Goal: Information Seeking & Learning: Check status

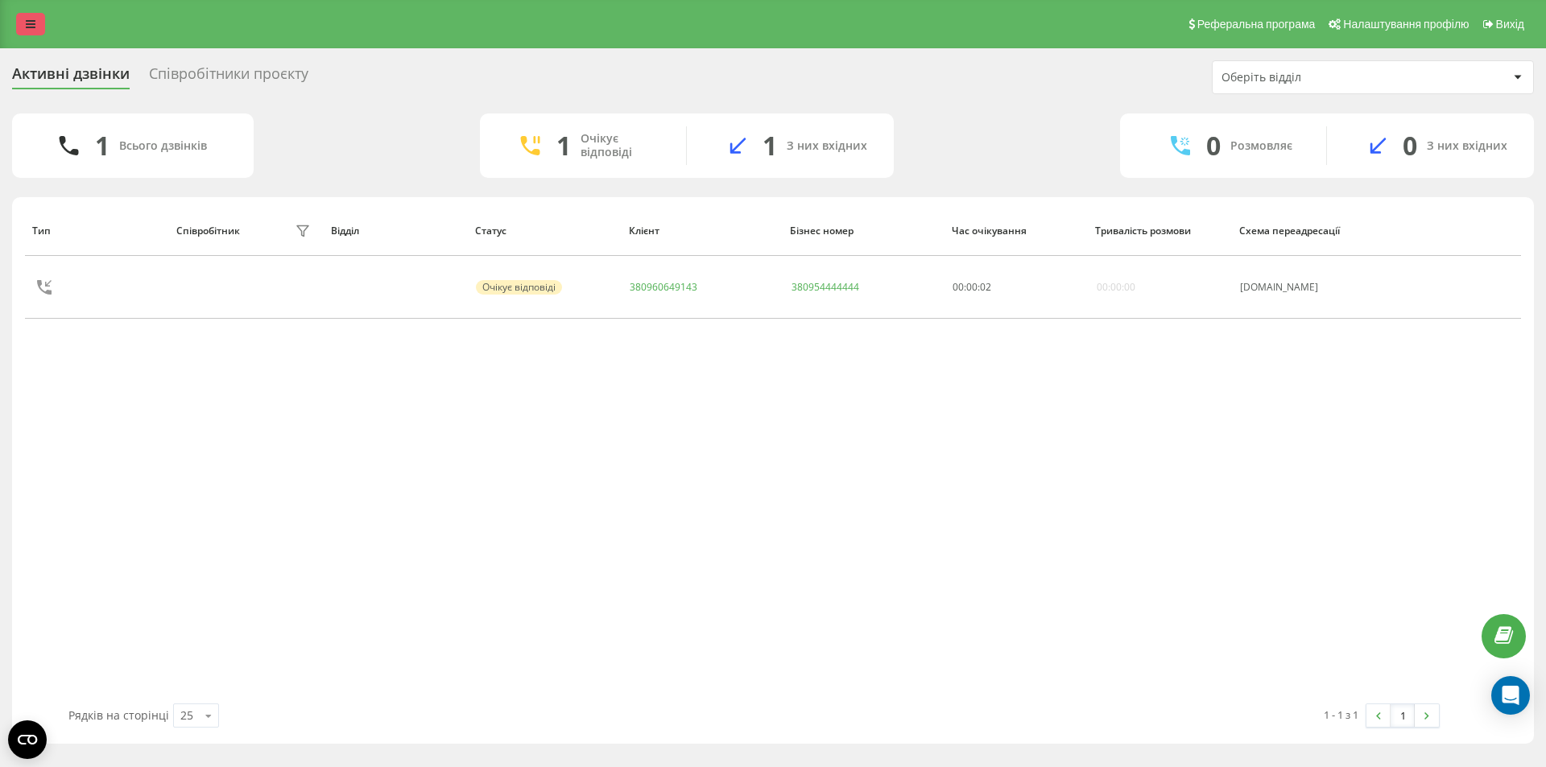
click at [34, 15] on link at bounding box center [30, 24] width 29 height 23
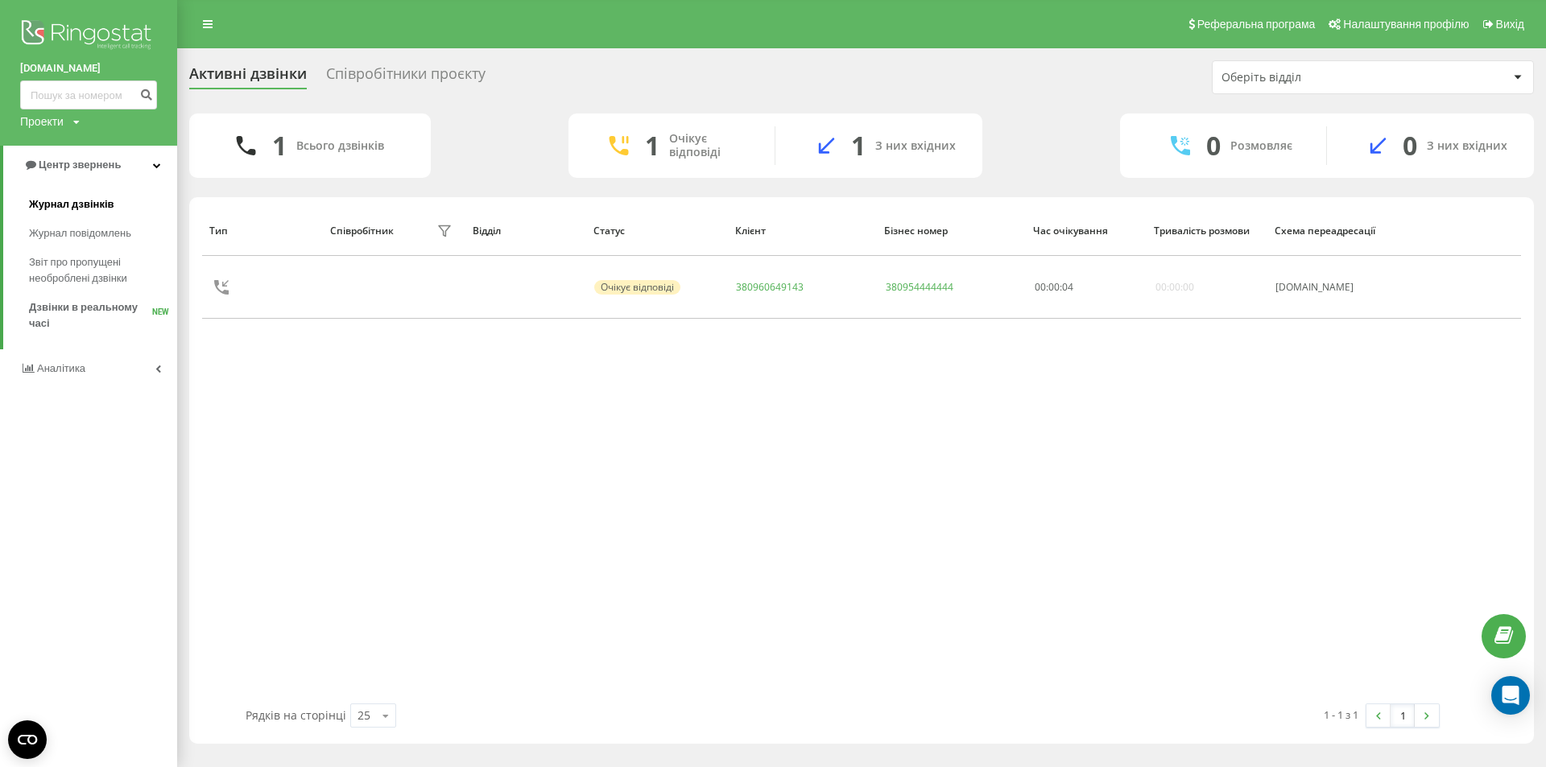
click at [77, 213] on span "Журнал дзвінків" at bounding box center [71, 205] width 85 height 16
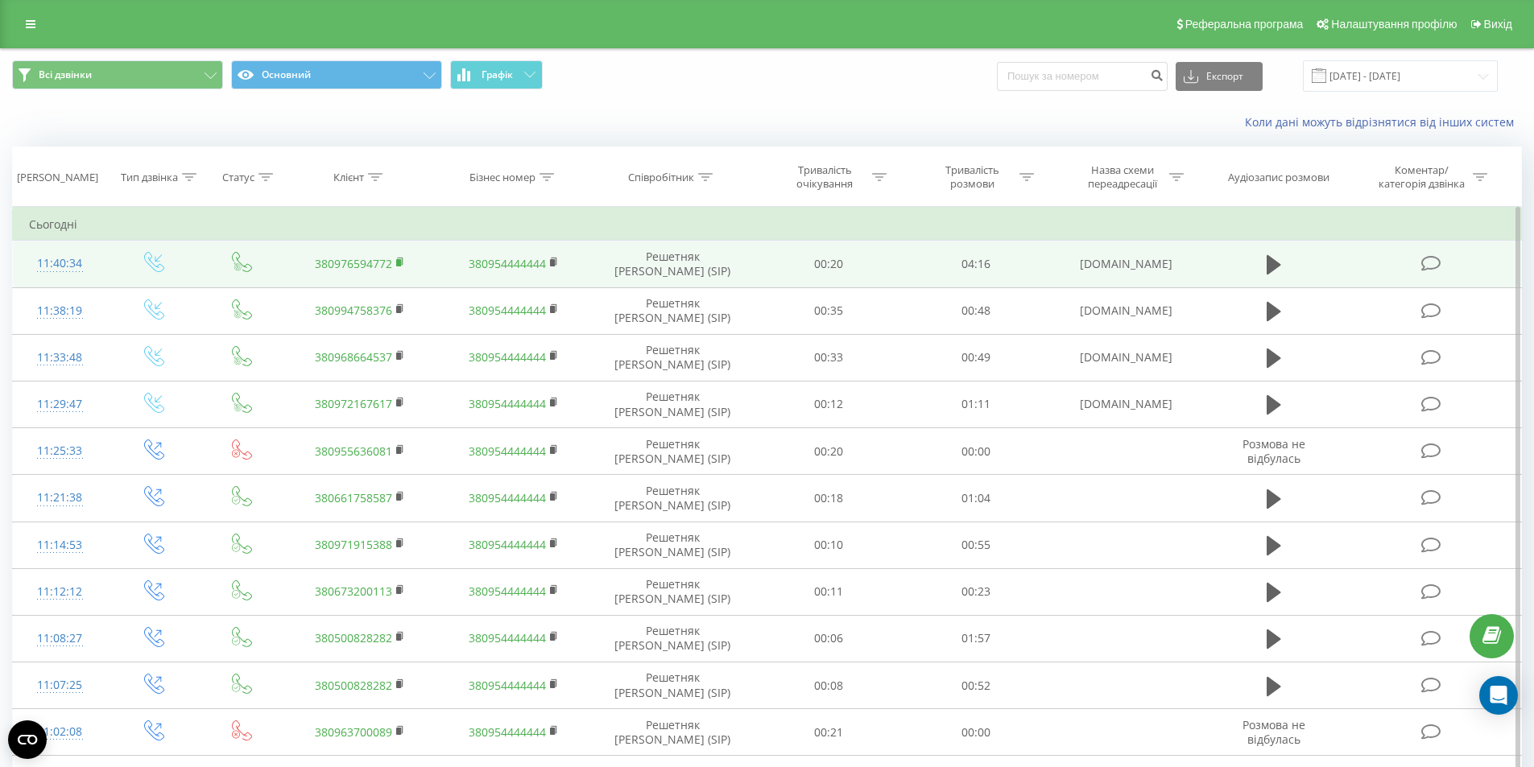
click at [399, 263] on rect at bounding box center [398, 262] width 5 height 7
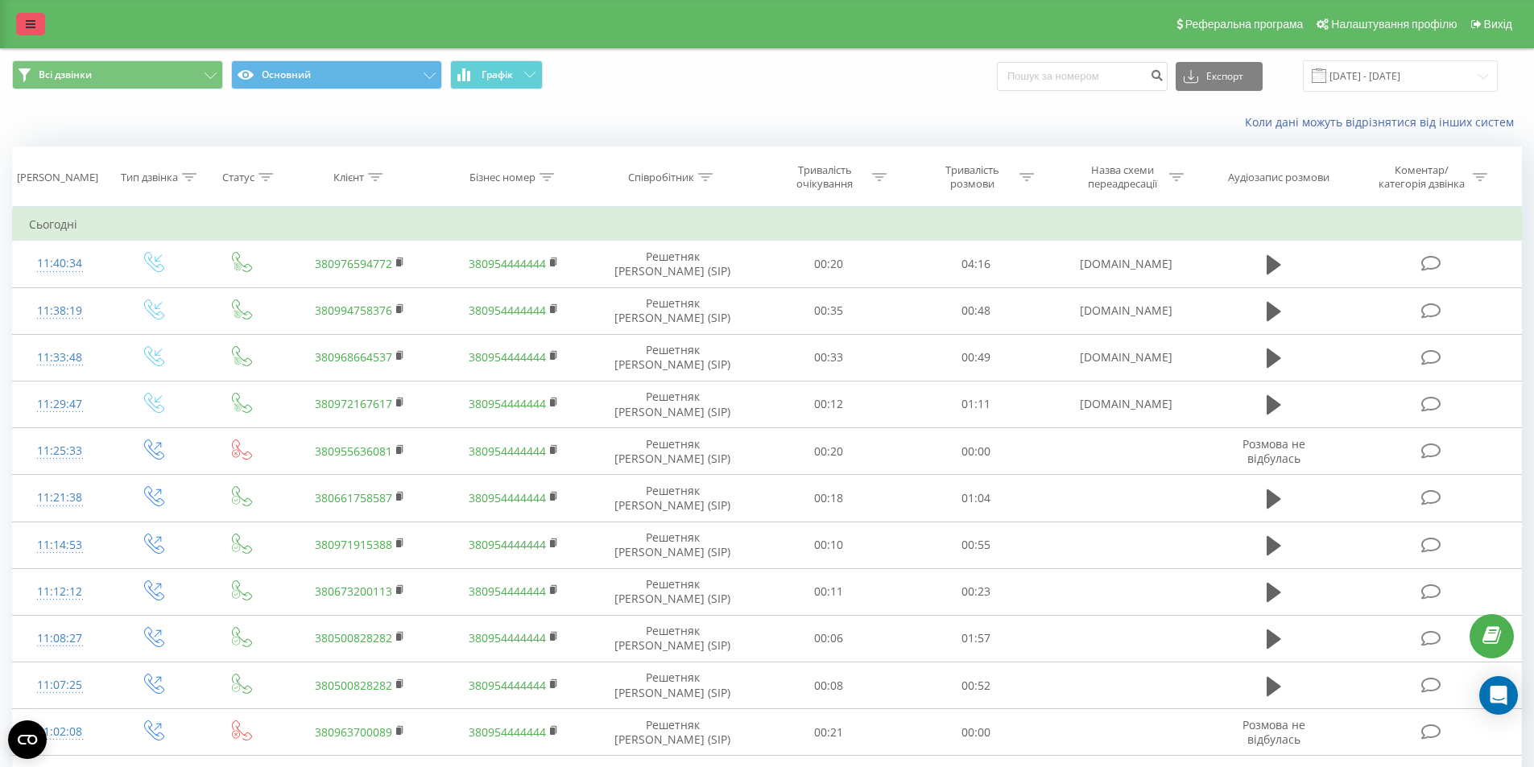
click at [19, 19] on link at bounding box center [30, 24] width 29 height 23
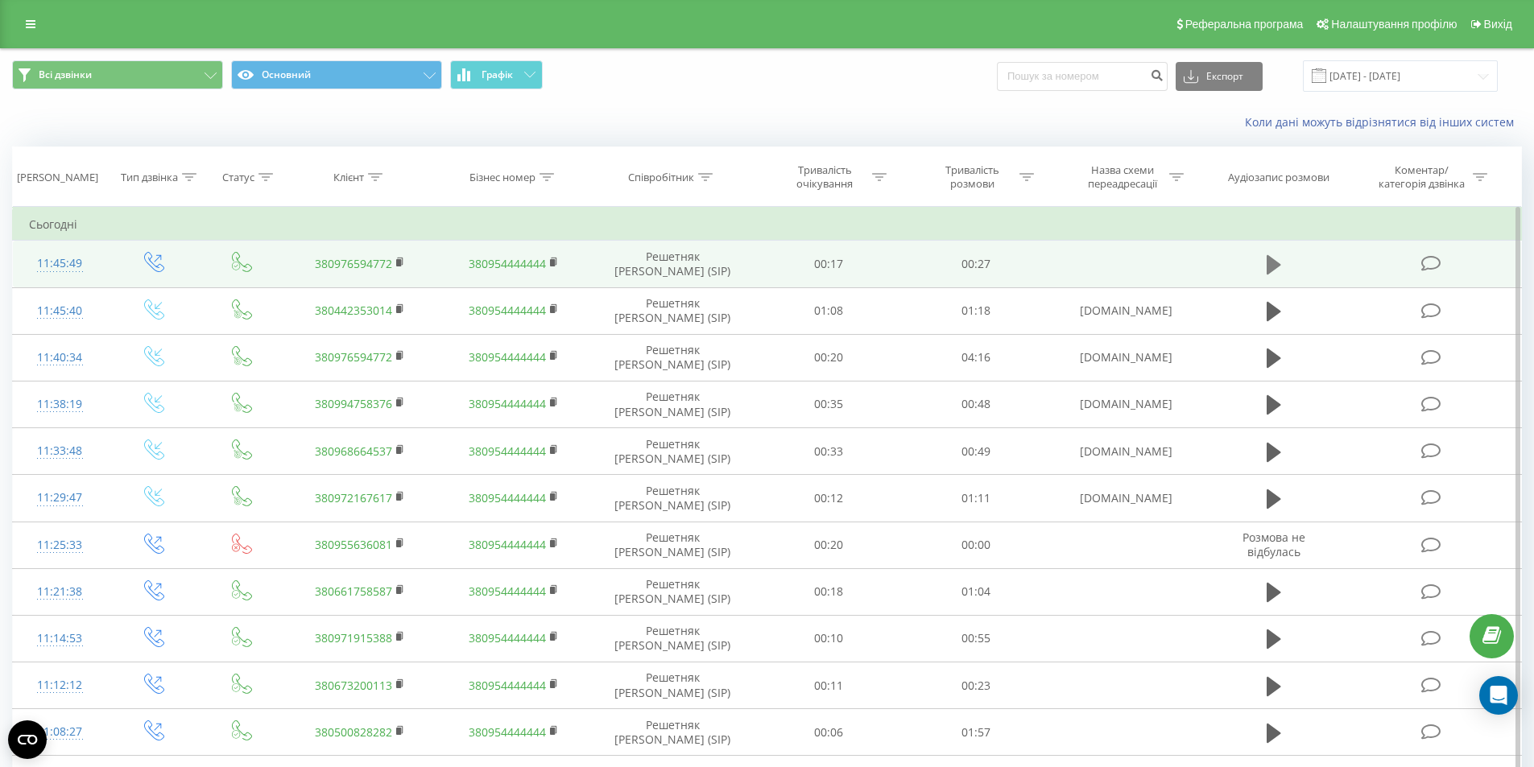
click at [1280, 267] on icon at bounding box center [1274, 265] width 14 height 23
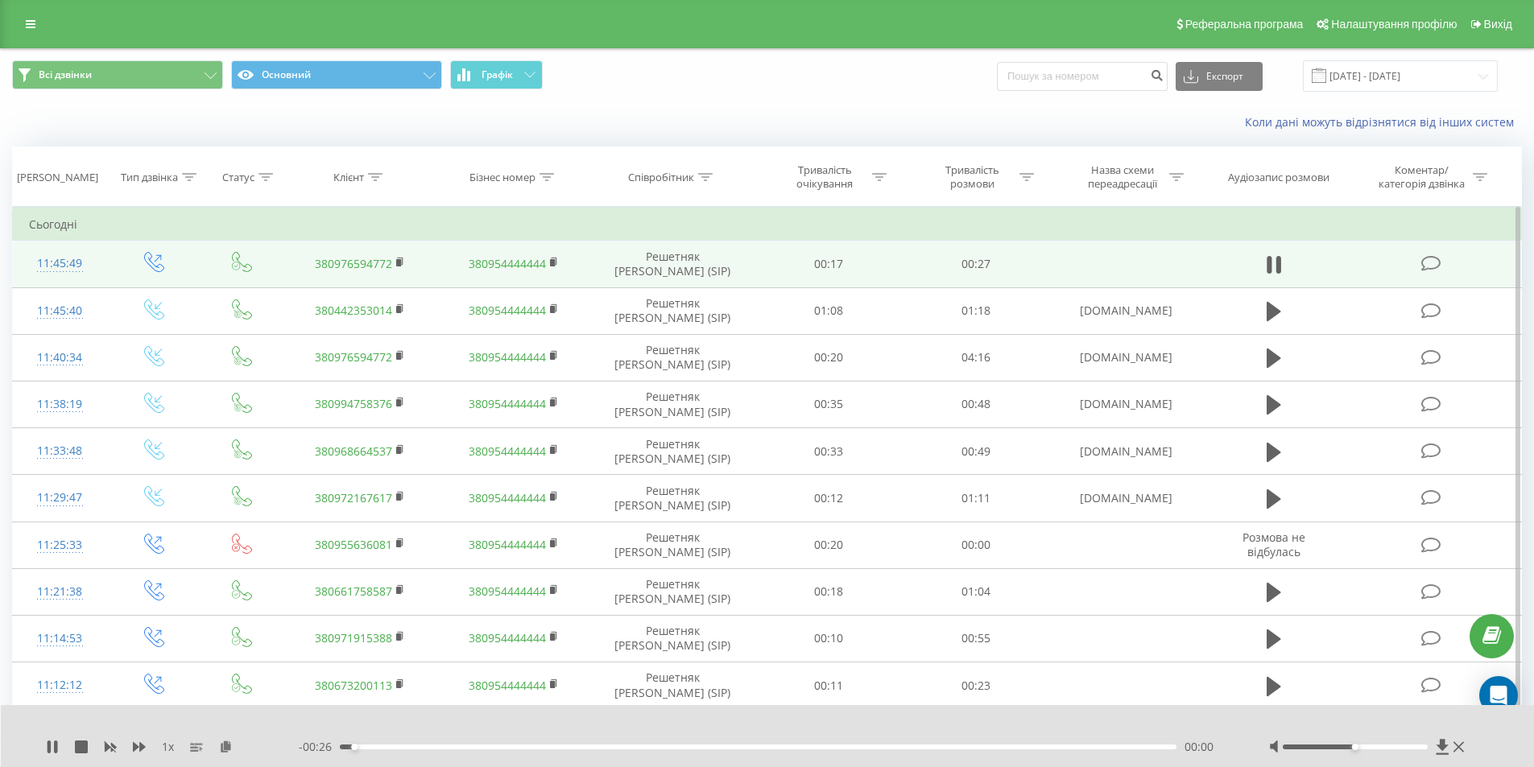
click at [416, 744] on div "- 00:26 00:00 00:00" at bounding box center [764, 747] width 930 height 16
click at [444, 743] on div "- 00:26 00:00 00:00" at bounding box center [764, 747] width 930 height 16
click at [474, 746] on div "00:04" at bounding box center [759, 747] width 838 height 5
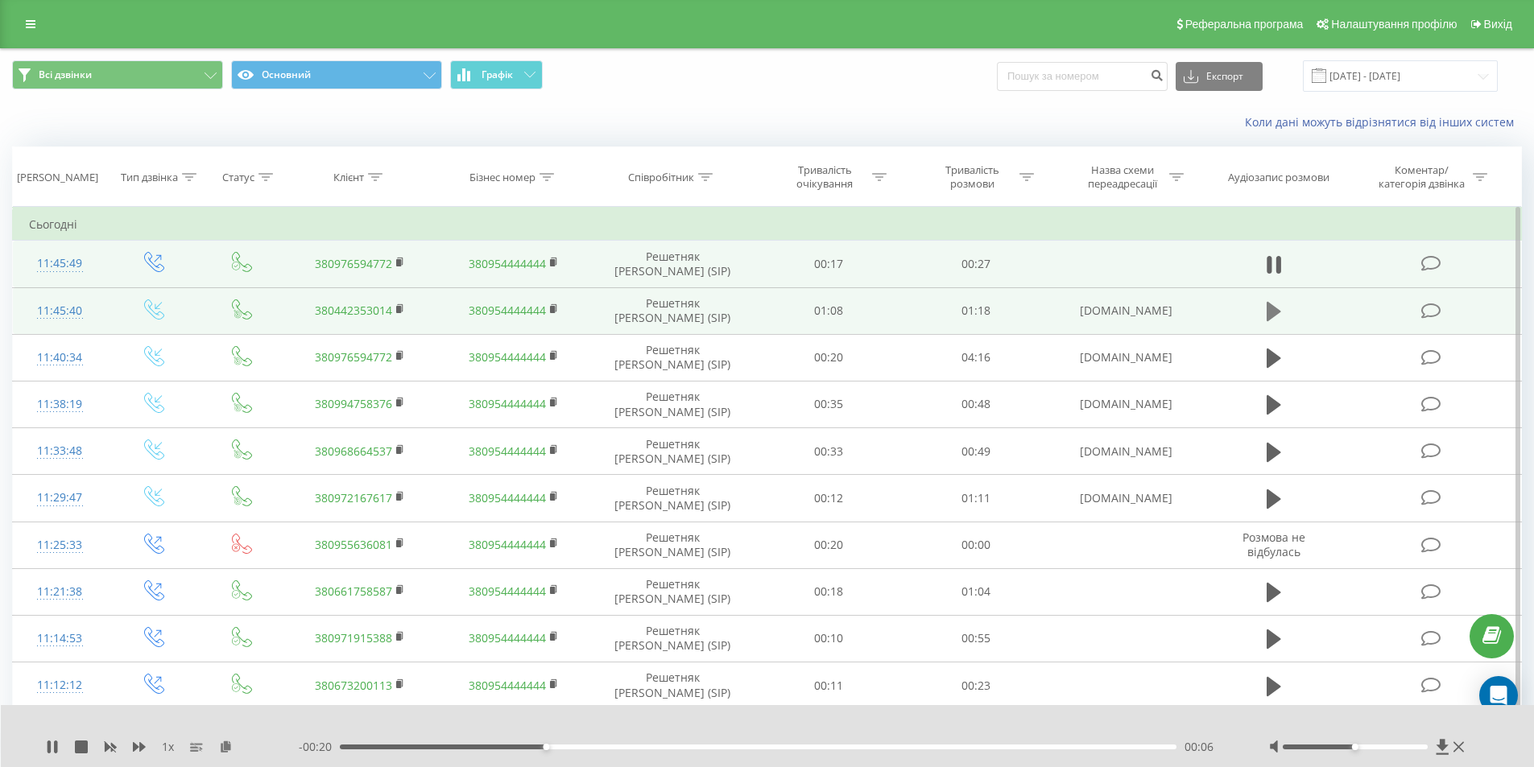
click at [1265, 317] on button at bounding box center [1274, 312] width 24 height 24
click at [570, 746] on div at bounding box center [745, 747] width 838 height 5
click at [569, 749] on div at bounding box center [745, 747] width 838 height 5
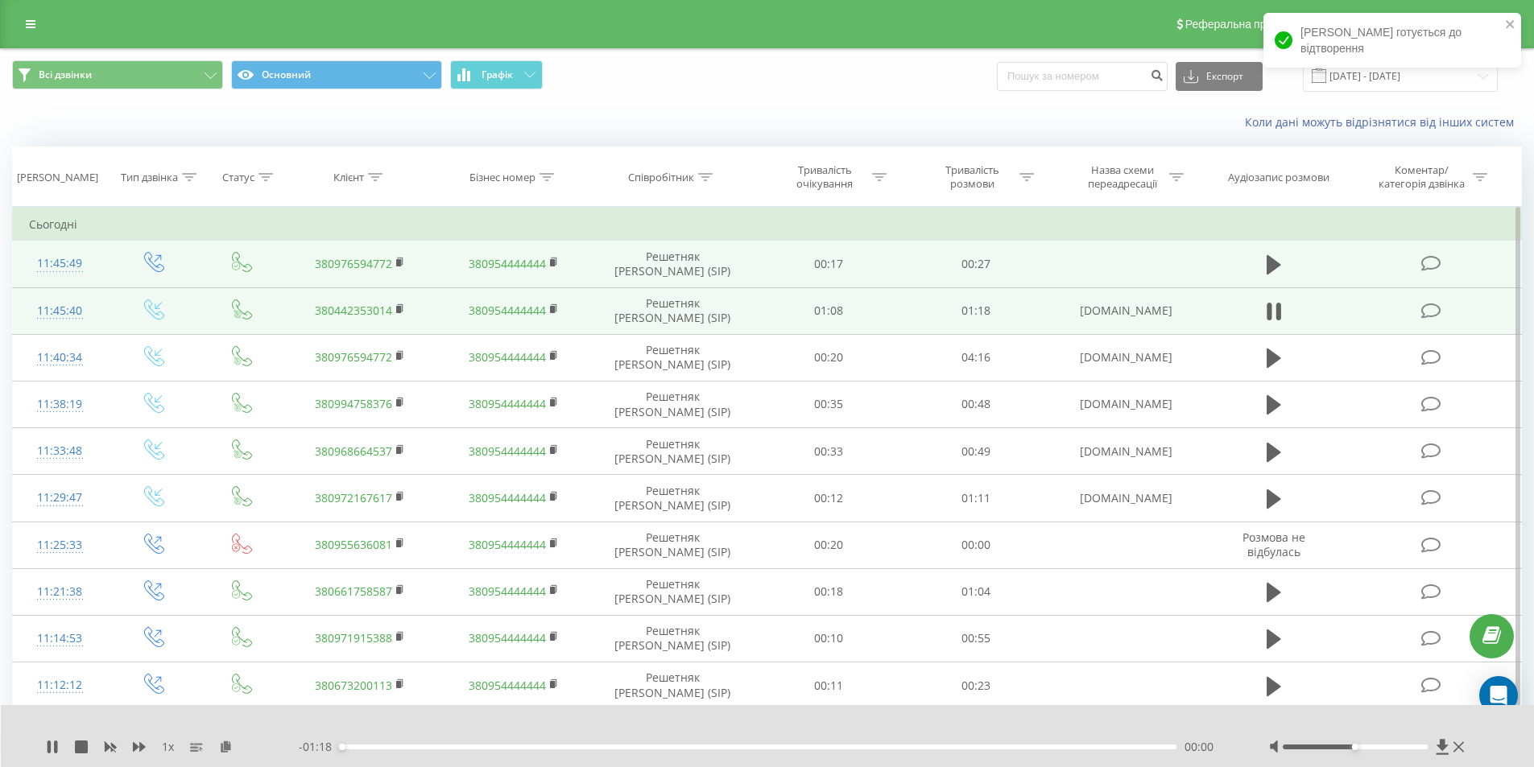
click at [474, 747] on div "00:00" at bounding box center [759, 747] width 838 height 5
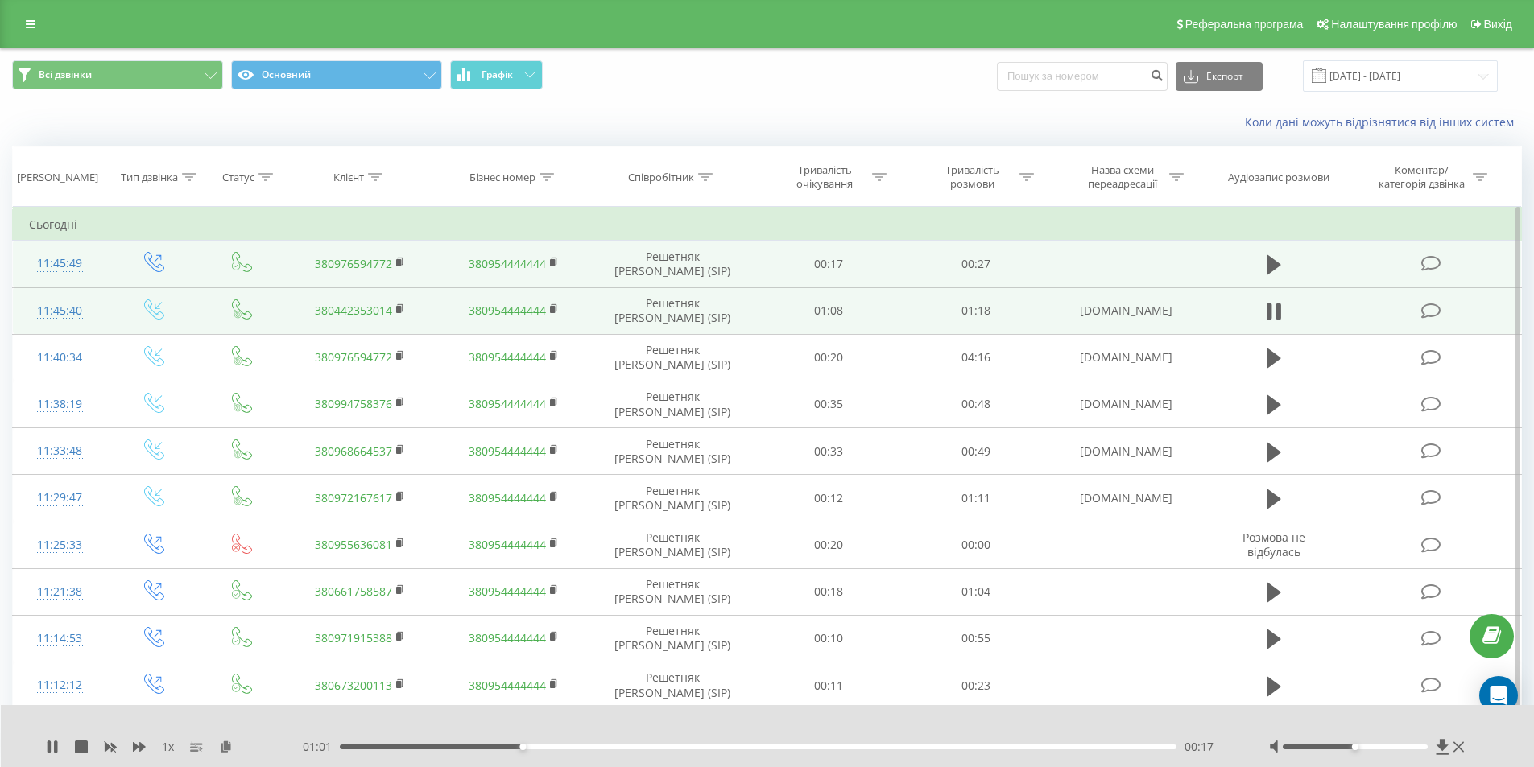
click at [738, 755] on div "1 x - 01:01 00:17 00:17" at bounding box center [768, 736] width 1534 height 62
click at [739, 751] on div "- 01:01 00:17 00:17" at bounding box center [764, 747] width 930 height 16
click at [739, 750] on div "- 01:01 00:17 00:17" at bounding box center [764, 747] width 930 height 16
click at [740, 749] on div "00:37" at bounding box center [759, 747] width 838 height 5
click at [54, 742] on icon at bounding box center [52, 747] width 13 height 13
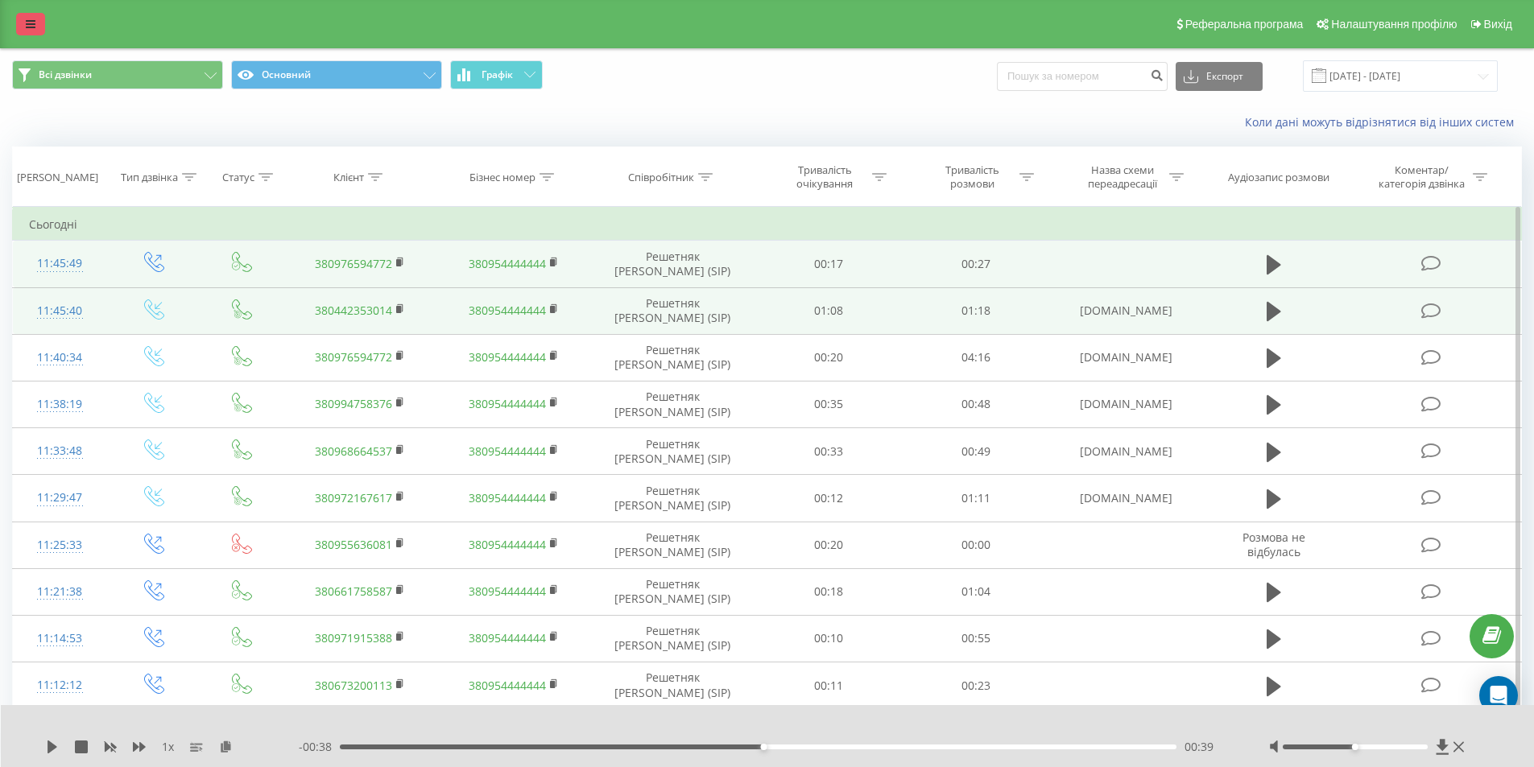
click at [21, 23] on link at bounding box center [30, 24] width 29 height 23
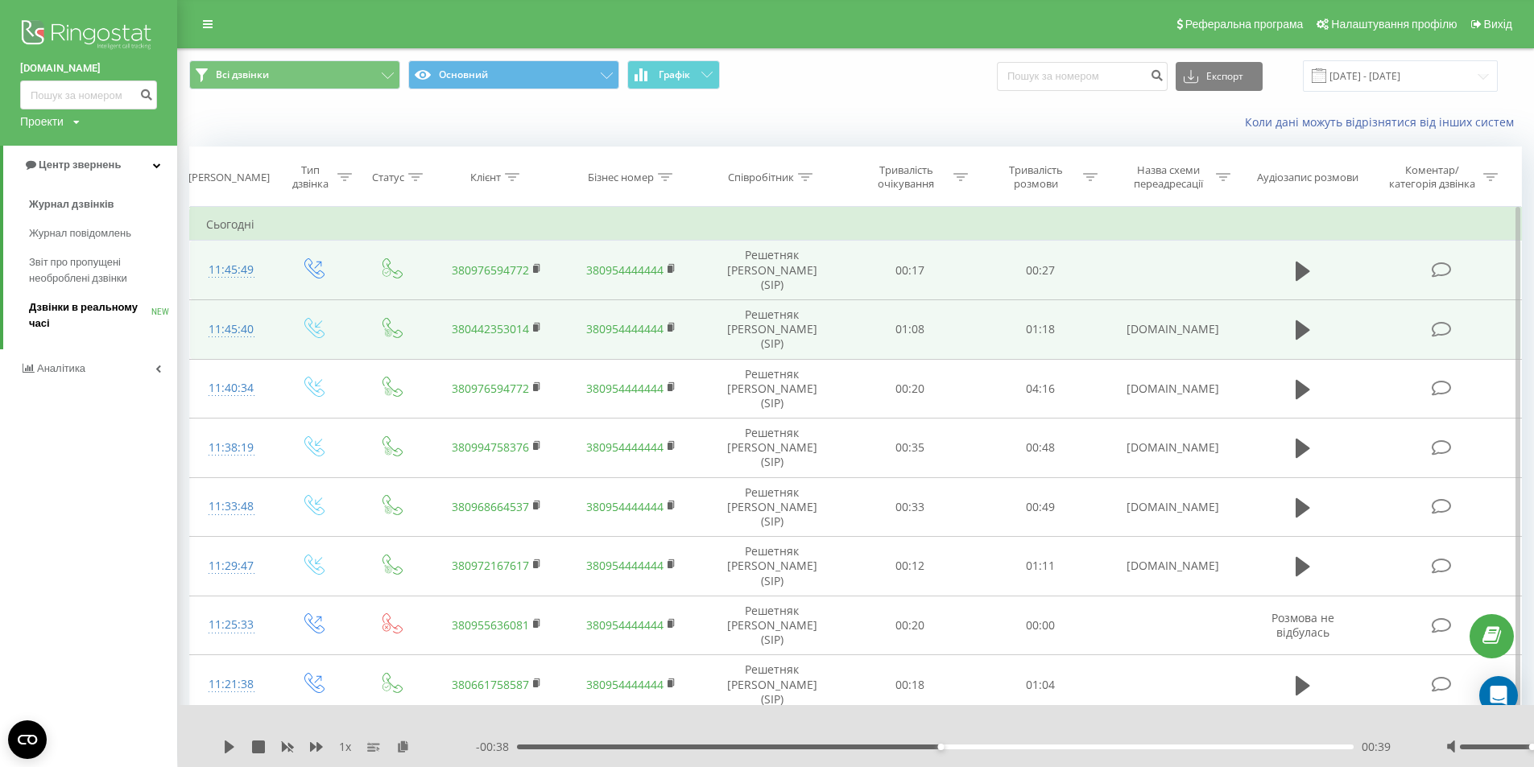
click at [84, 305] on span "Дзвінки в реальному часі" at bounding box center [90, 316] width 122 height 32
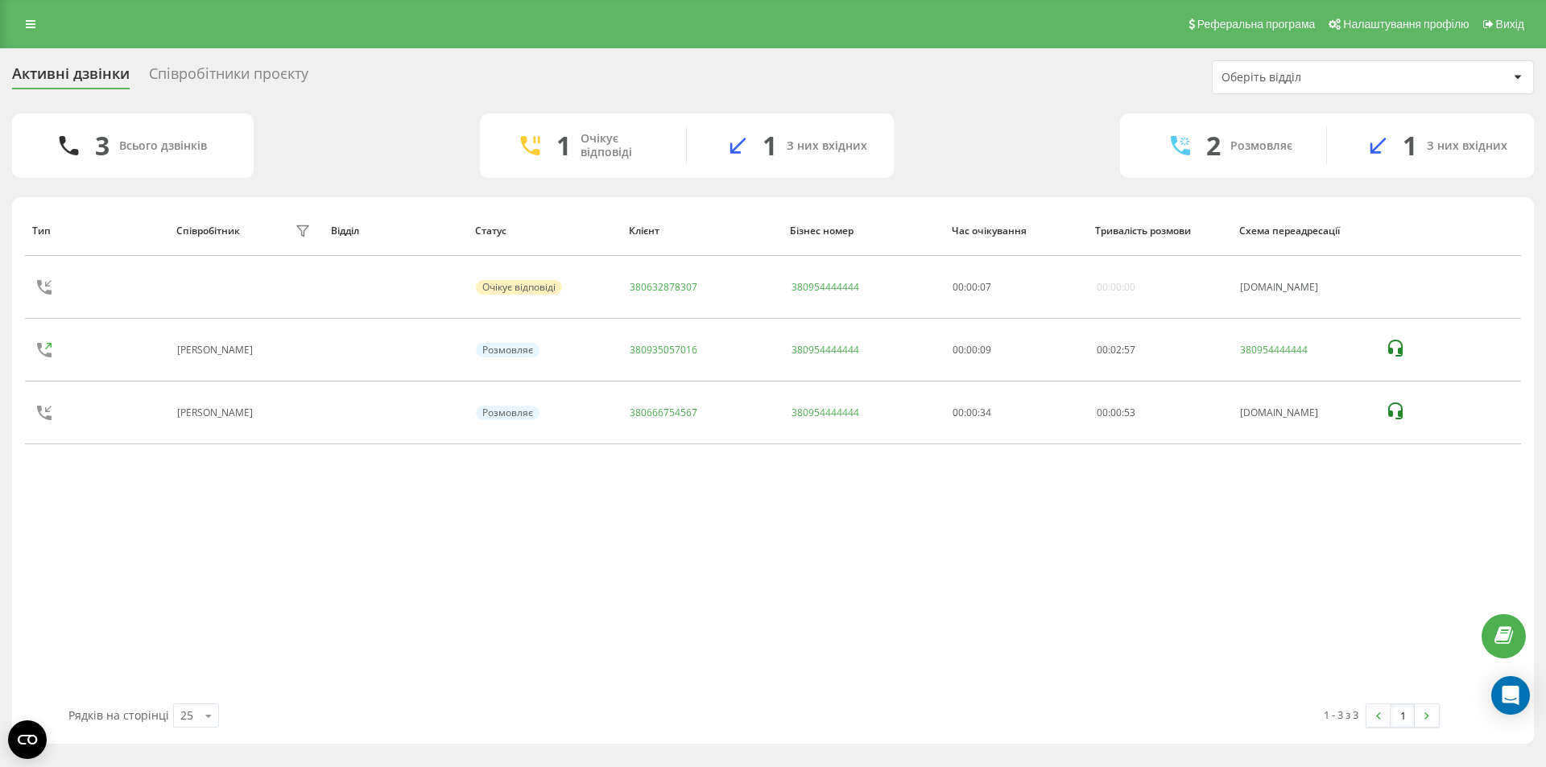
click at [186, 68] on div "Співробітники проєкту" at bounding box center [228, 77] width 159 height 25
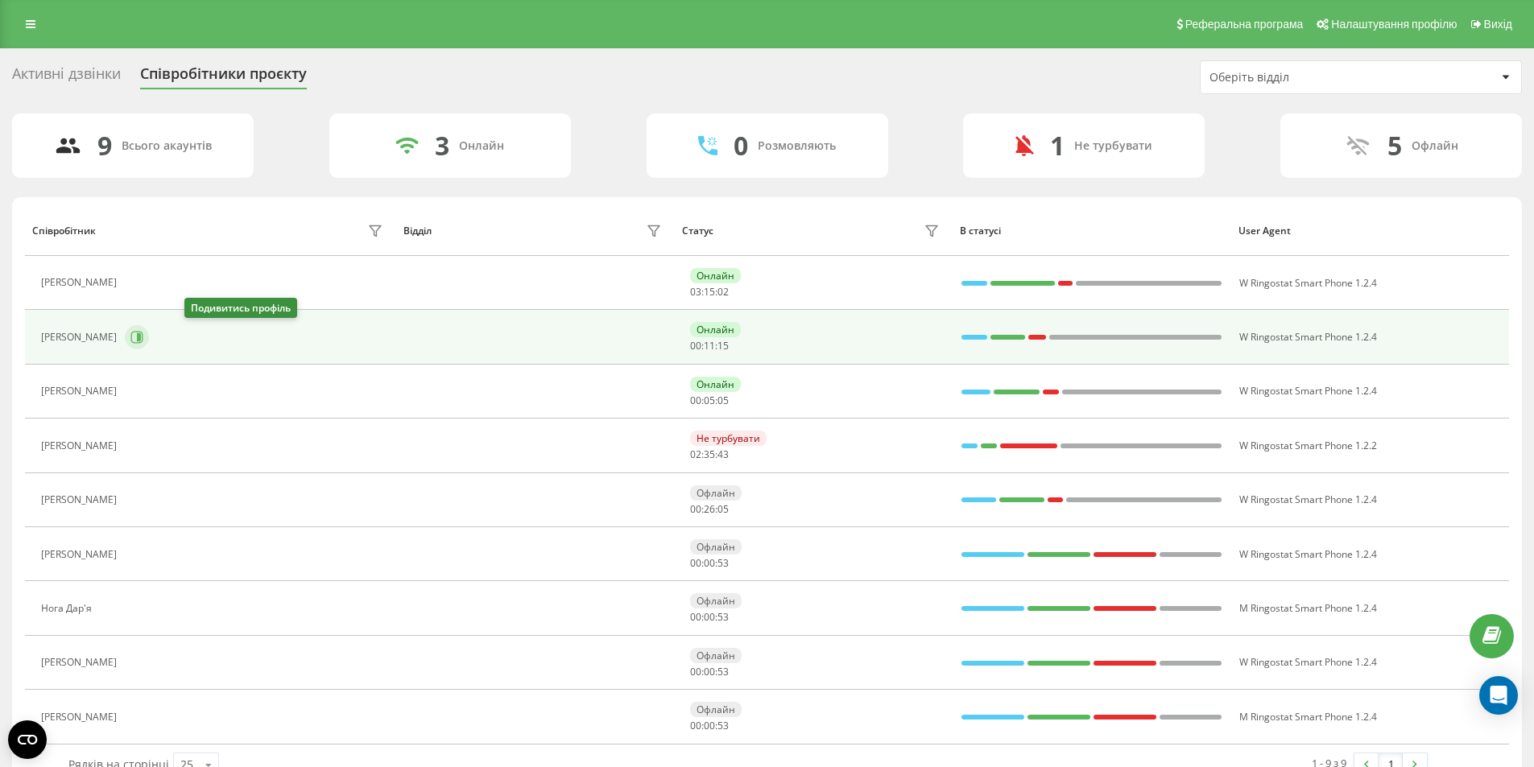
click at [143, 337] on icon at bounding box center [136, 337] width 13 height 13
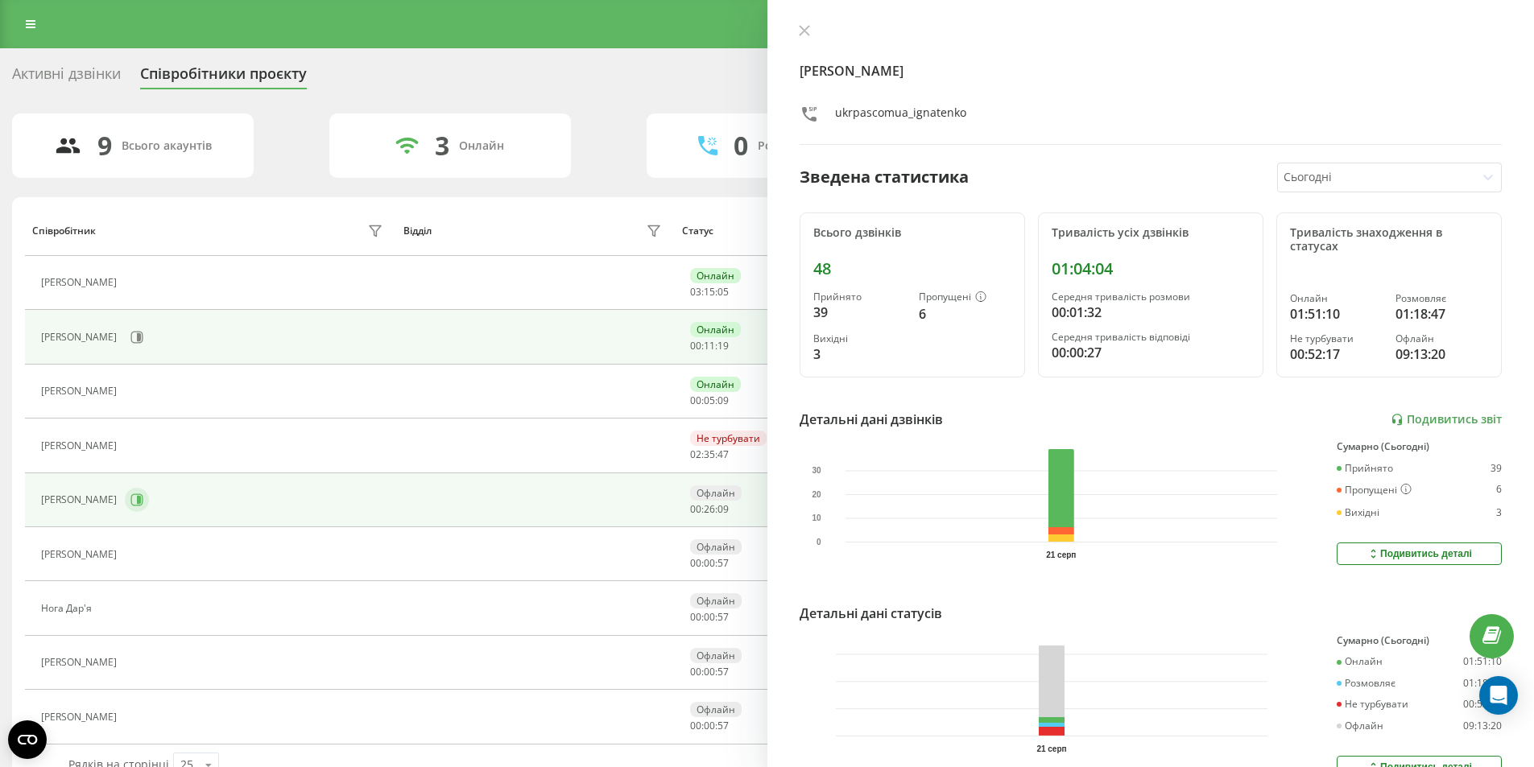
click at [141, 498] on icon at bounding box center [139, 500] width 4 height 8
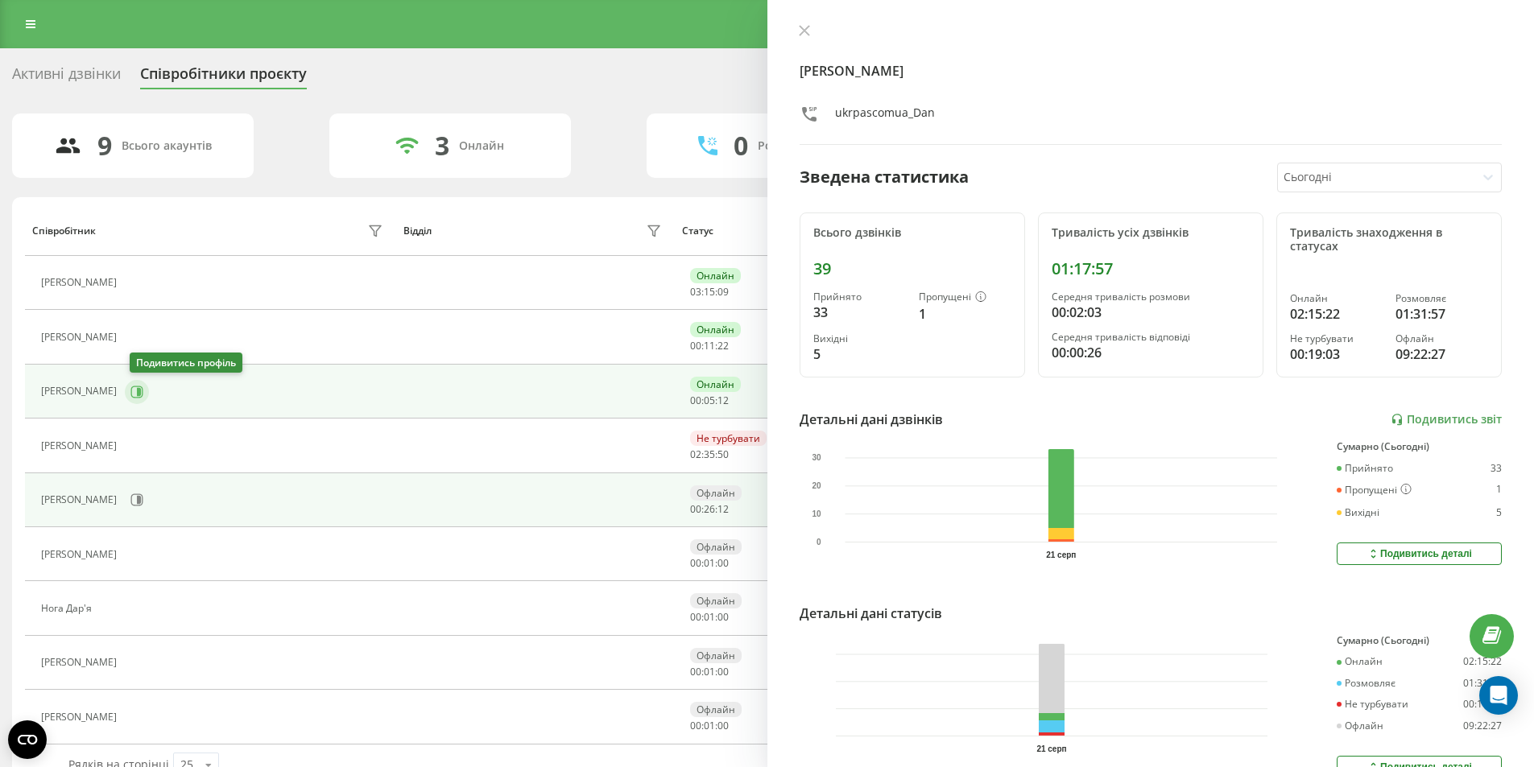
click at [137, 390] on icon at bounding box center [137, 392] width 12 height 12
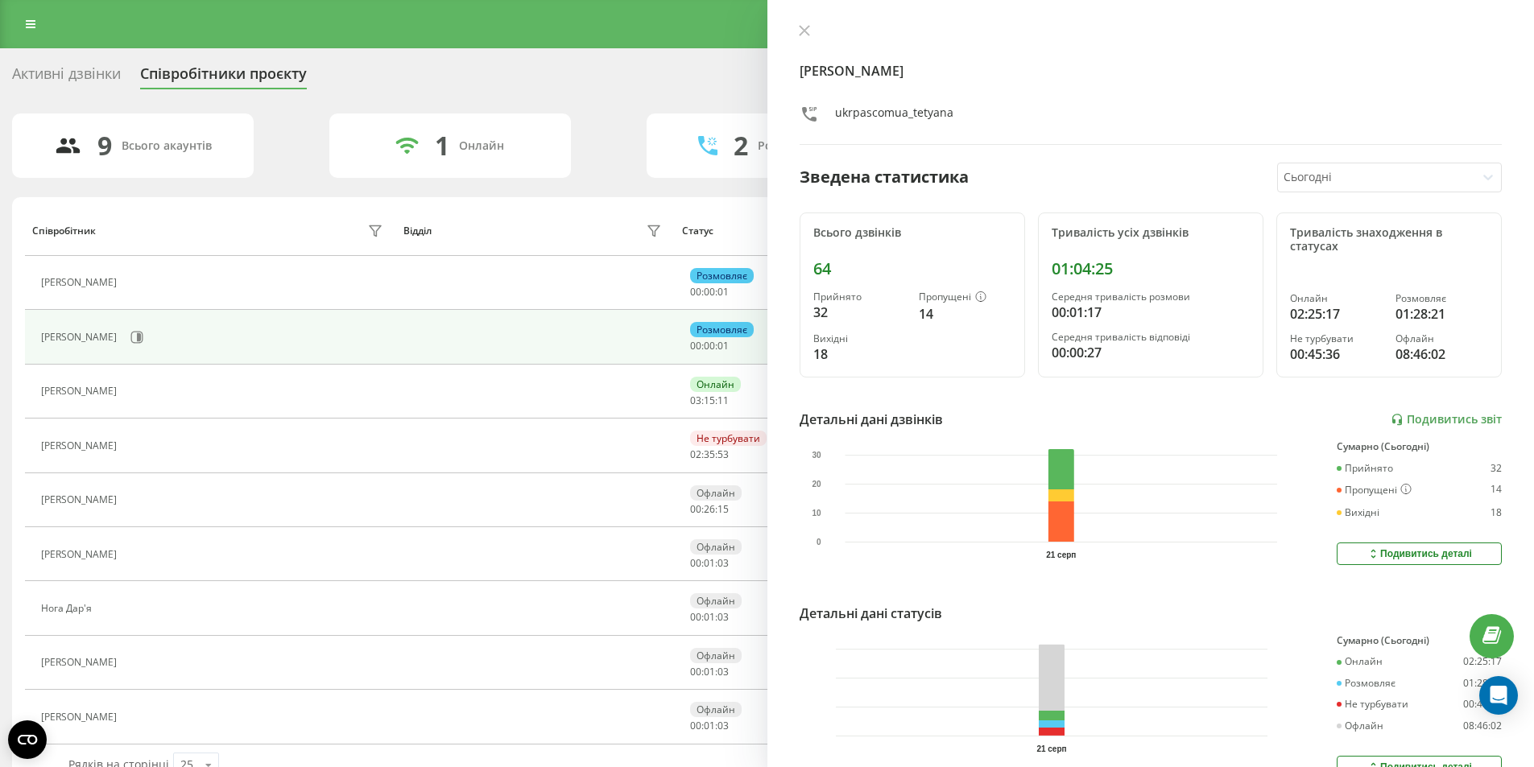
click at [87, 65] on div "Активні дзвінки" at bounding box center [66, 77] width 109 height 25
